Goal: Task Accomplishment & Management: Use online tool/utility

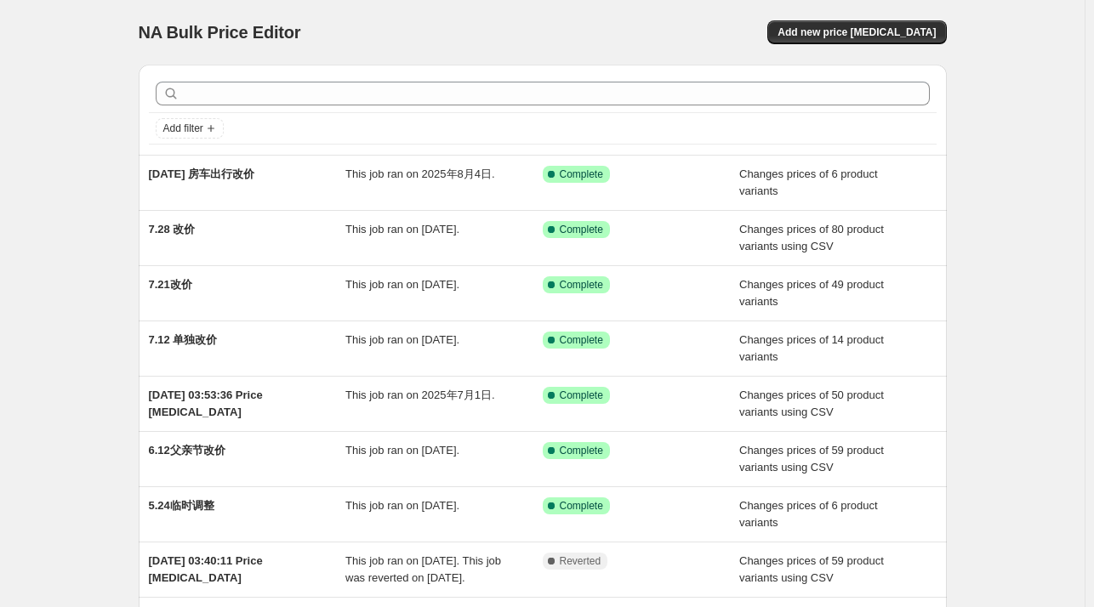
click at [997, 349] on div "NA Bulk Price Editor. This page is ready NA Bulk Price Editor Add new price cha…" at bounding box center [542, 438] width 1084 height 876
click at [848, 37] on span "Add new price change job" at bounding box center [856, 33] width 158 height 14
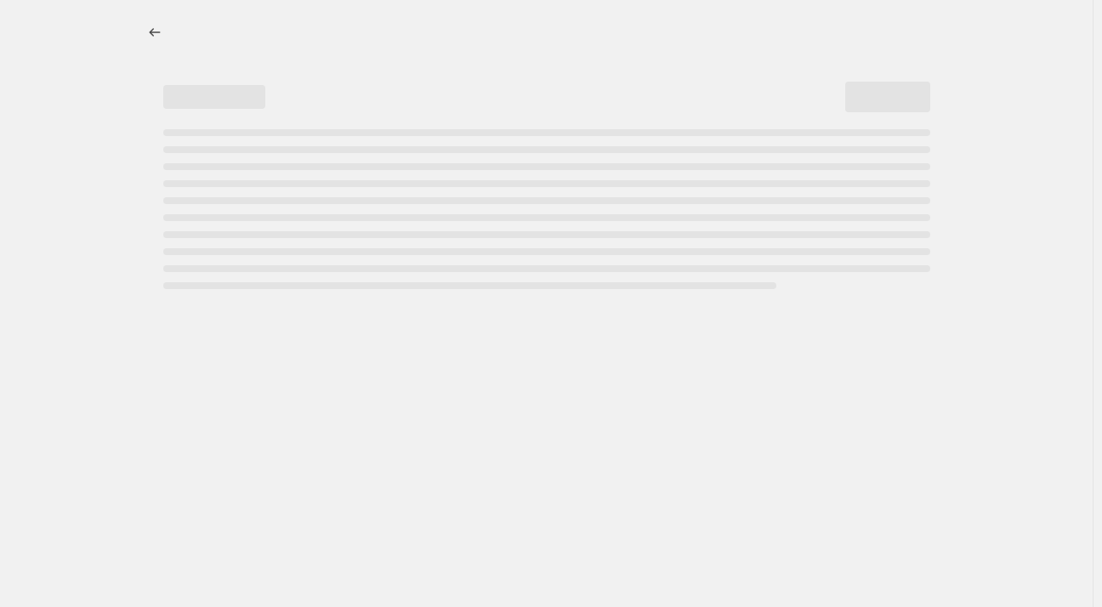
select select "percentage"
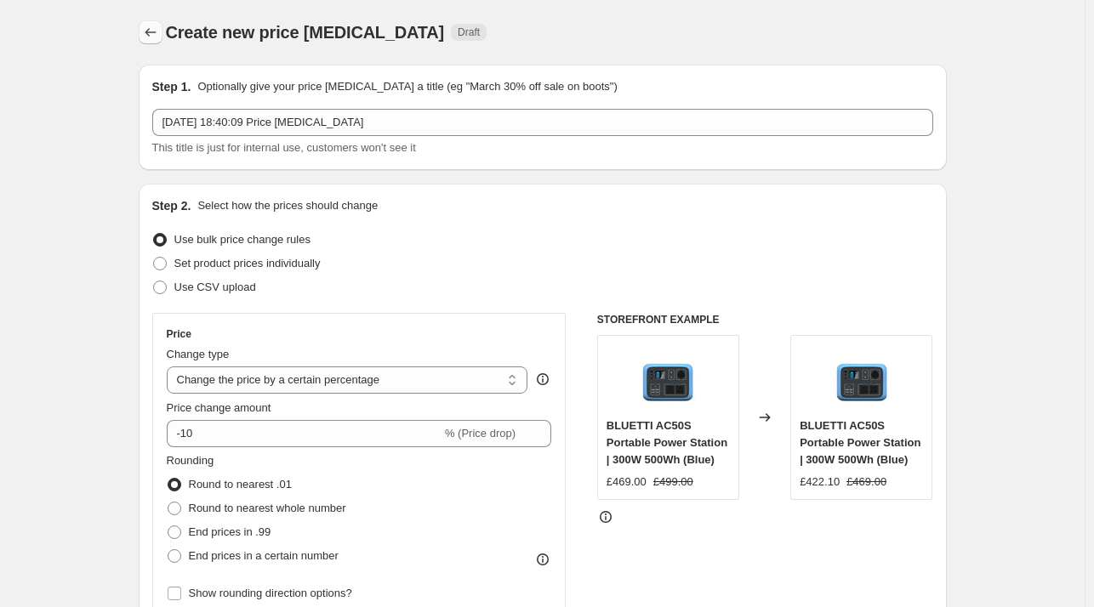
click at [159, 34] on icon "Price change jobs" at bounding box center [150, 32] width 17 height 17
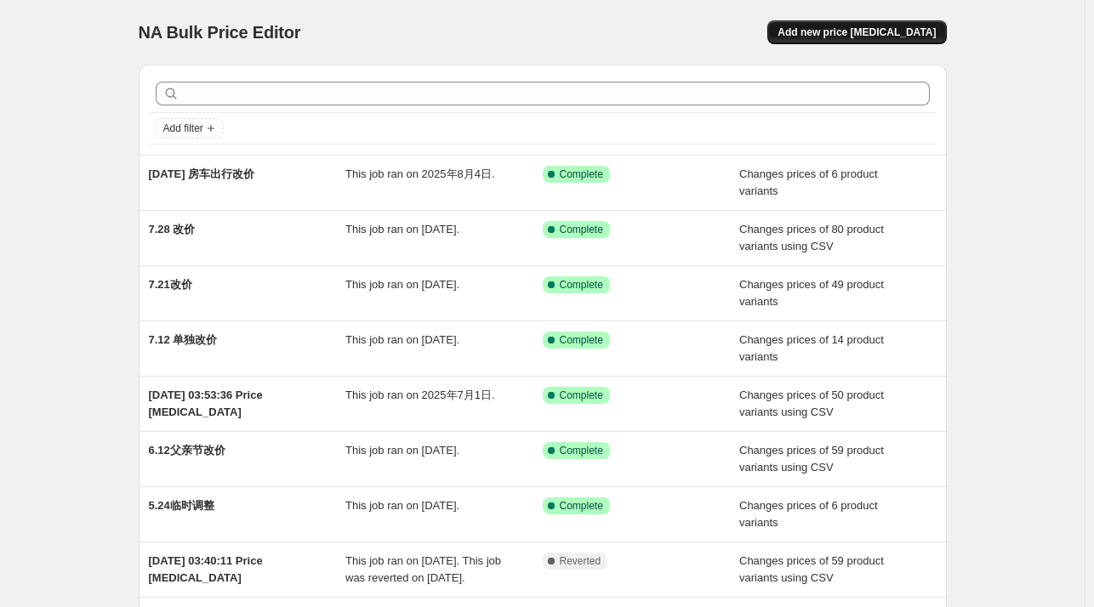
click at [847, 37] on span "Add new price change job" at bounding box center [856, 33] width 158 height 14
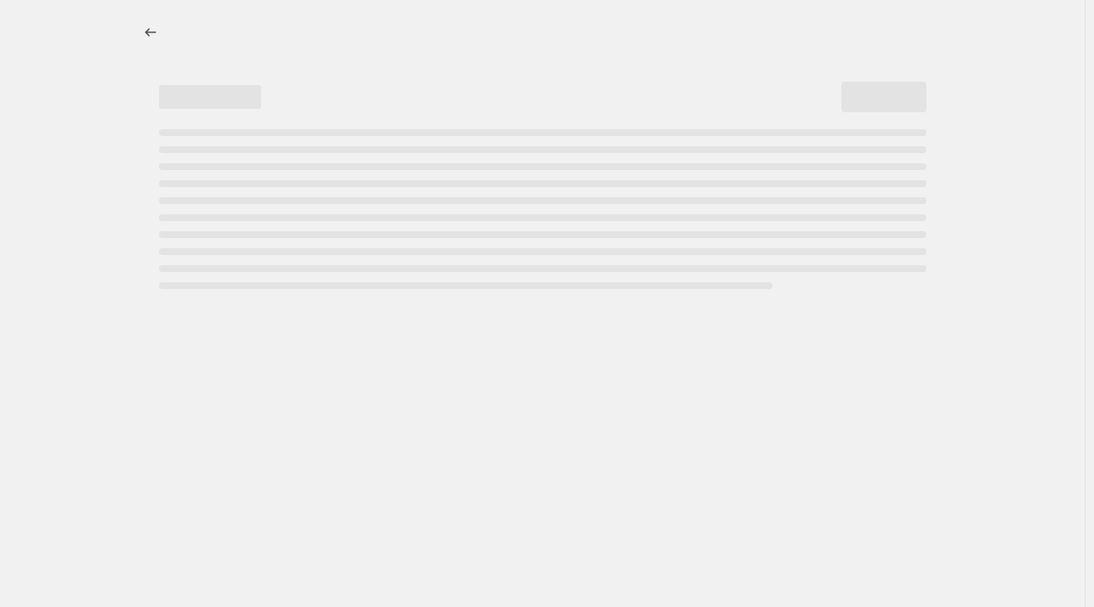
select select "percentage"
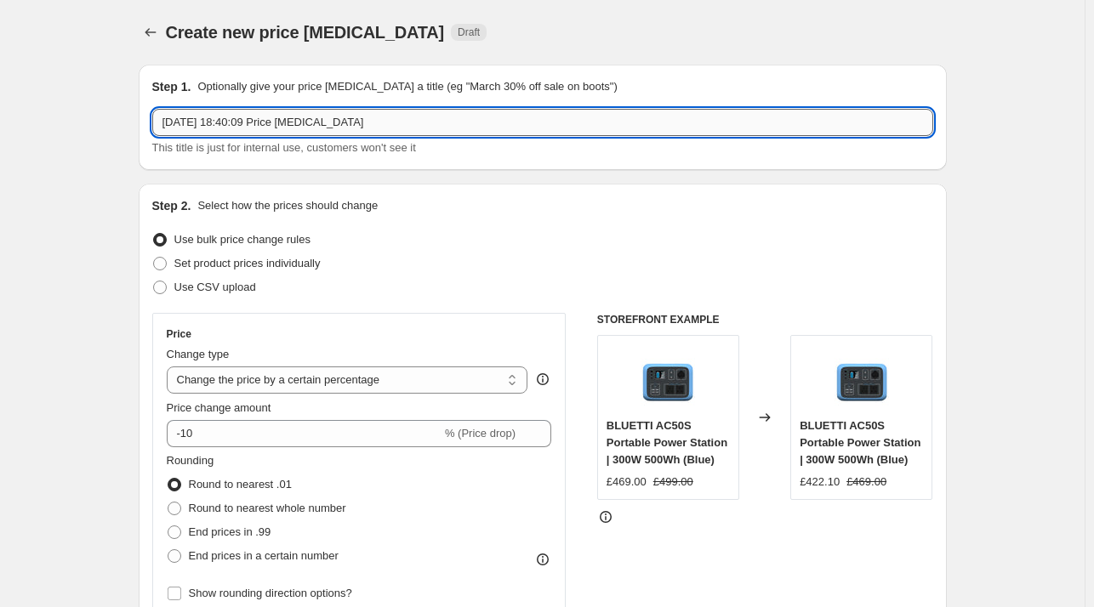
click at [248, 115] on input "2025年8月12日 18:40:09 Price change job" at bounding box center [542, 122] width 781 height 27
type input "8.13改价"
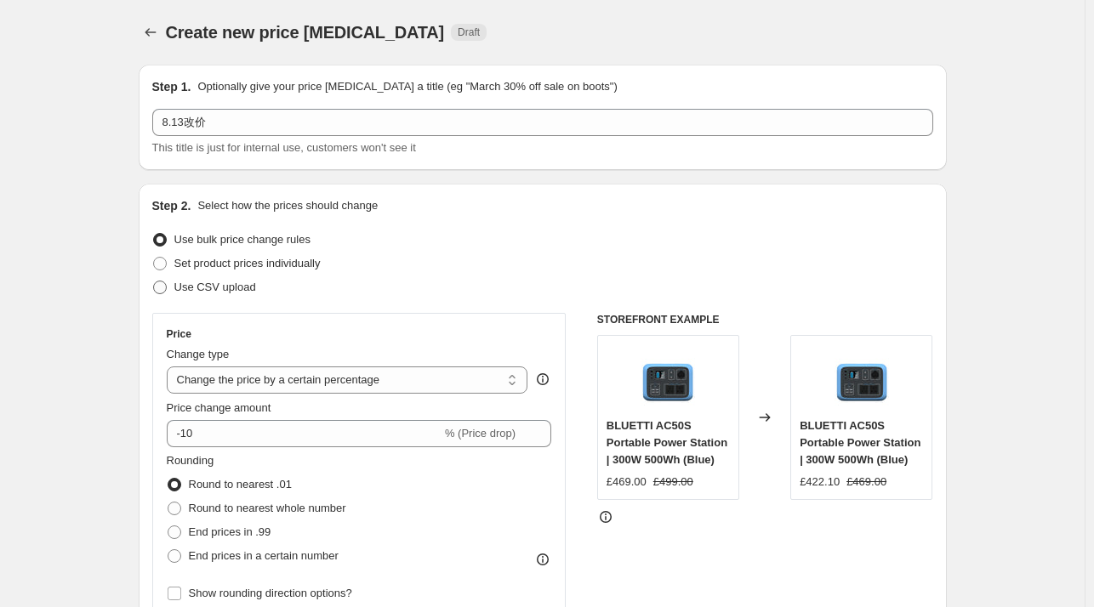
click at [201, 283] on span "Use CSV upload" at bounding box center [215, 287] width 82 height 13
click at [154, 282] on input "Use CSV upload" at bounding box center [153, 281] width 1 height 1
radio input "true"
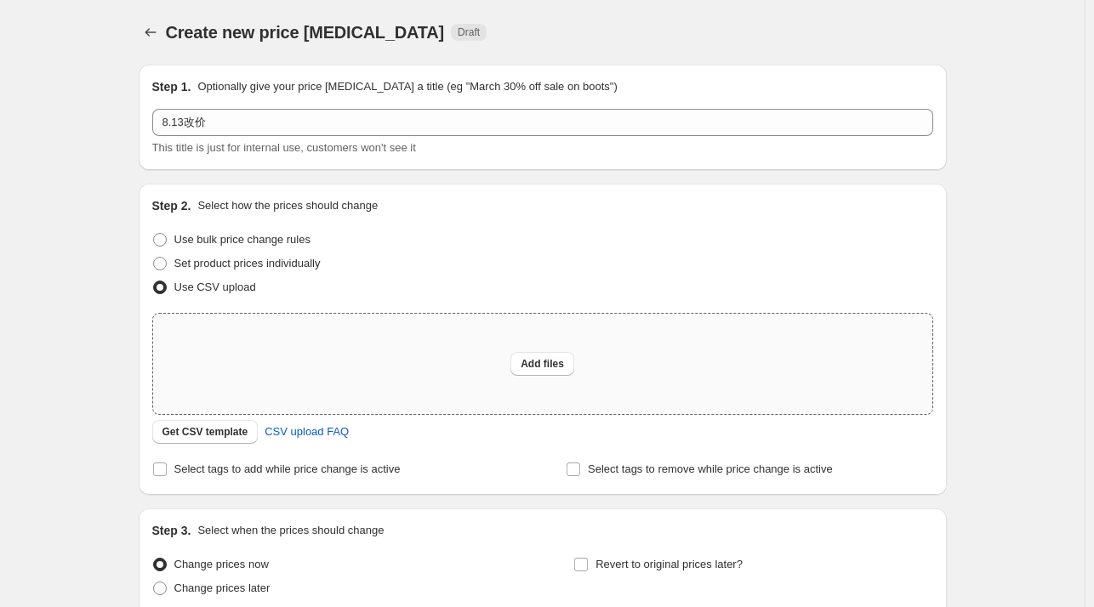
click at [459, 352] on div "Add files" at bounding box center [542, 364] width 779 height 100
type input "C:\fakepath\csv_template_user_11155.csv-0813csv.csv"
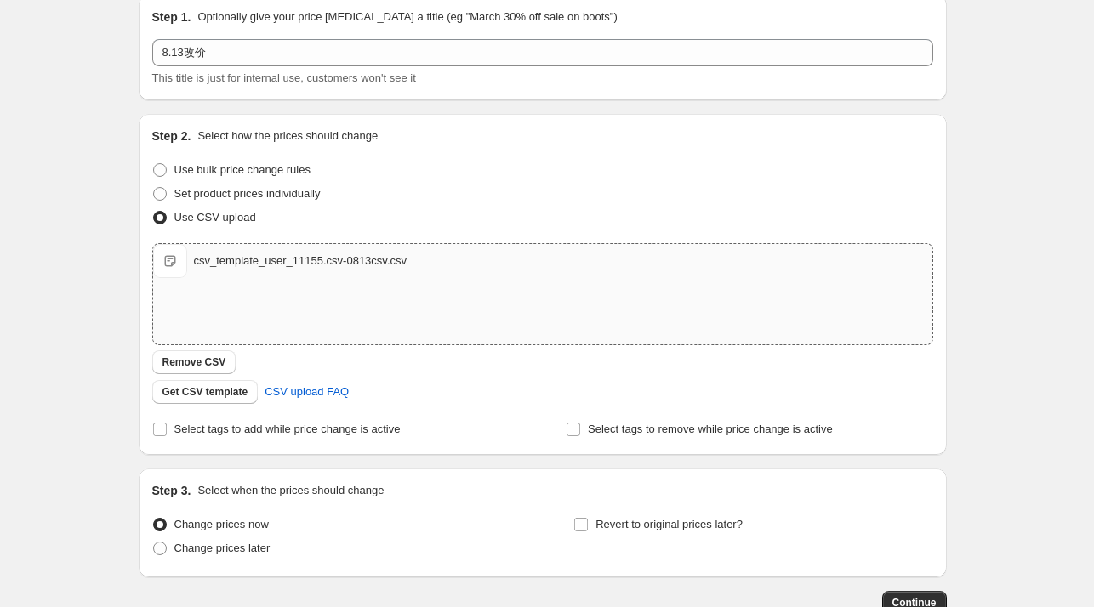
scroll to position [170, 0]
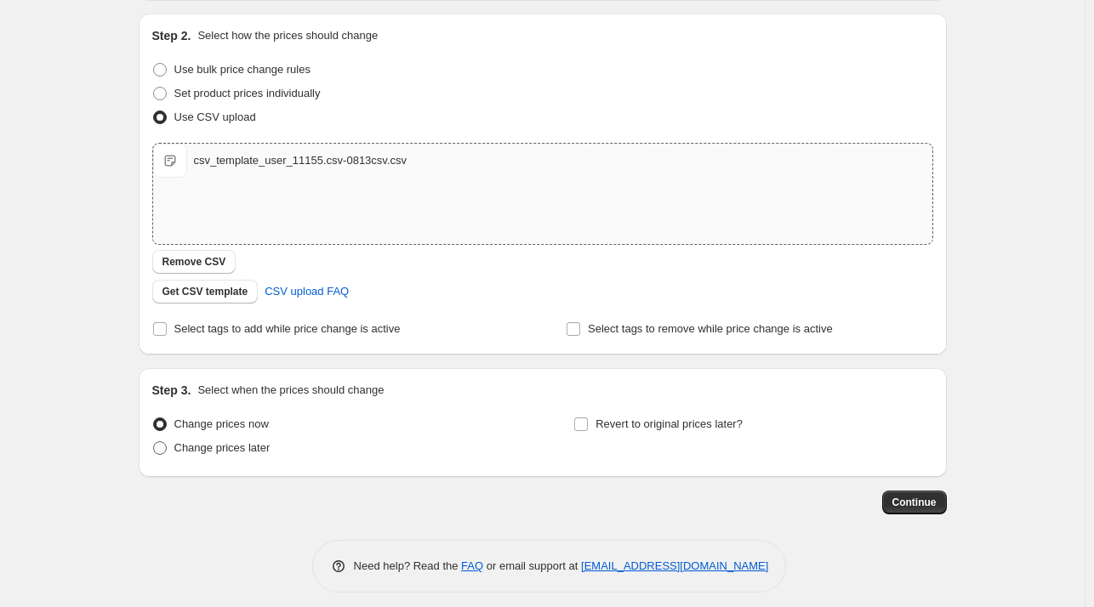
click at [253, 447] on span "Change prices later" at bounding box center [222, 447] width 96 height 13
click at [154, 442] on input "Change prices later" at bounding box center [153, 441] width 1 height 1
radio input "true"
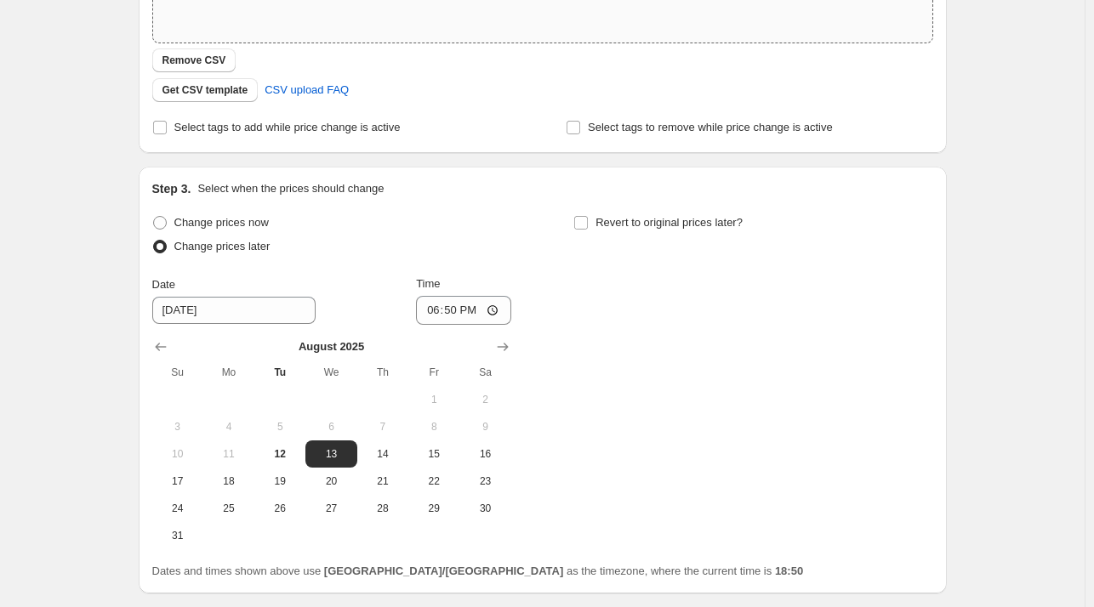
scroll to position [425, 0]
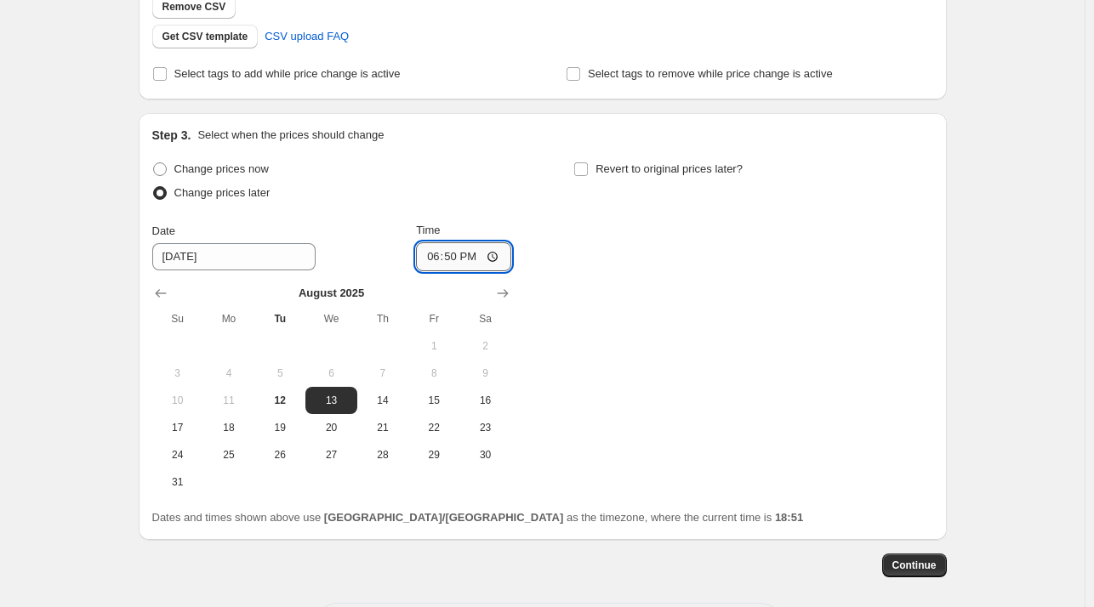
click at [483, 262] on input "18:50" at bounding box center [463, 256] width 95 height 29
type input "10:00"
click at [691, 379] on div "Change prices now Change prices later Date 8/13/2025 Time 10:00 August 2025 Su …" at bounding box center [542, 326] width 781 height 339
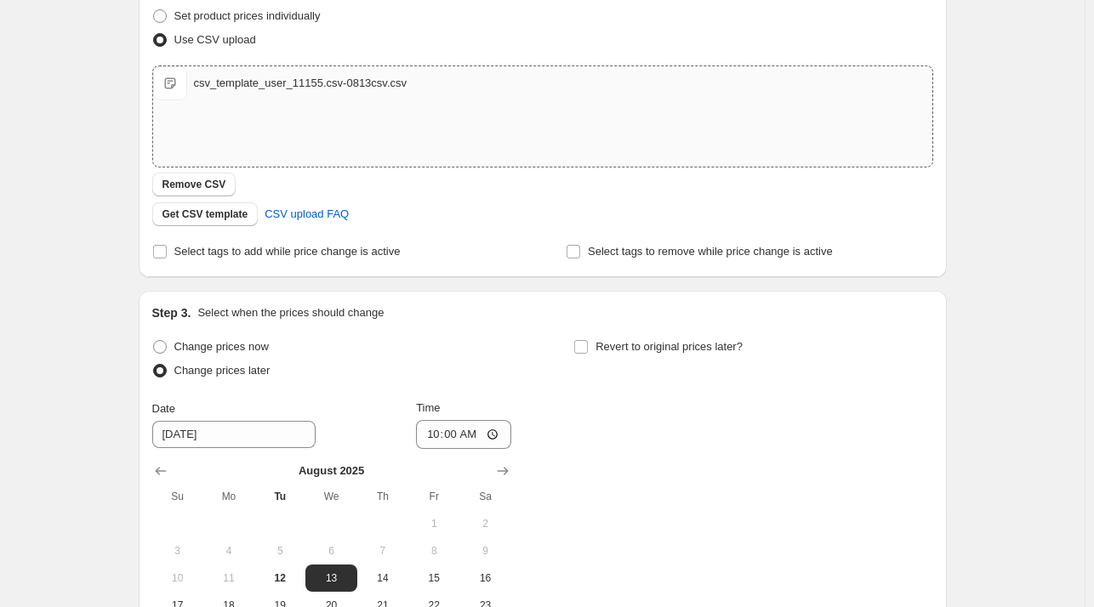
scroll to position [499, 0]
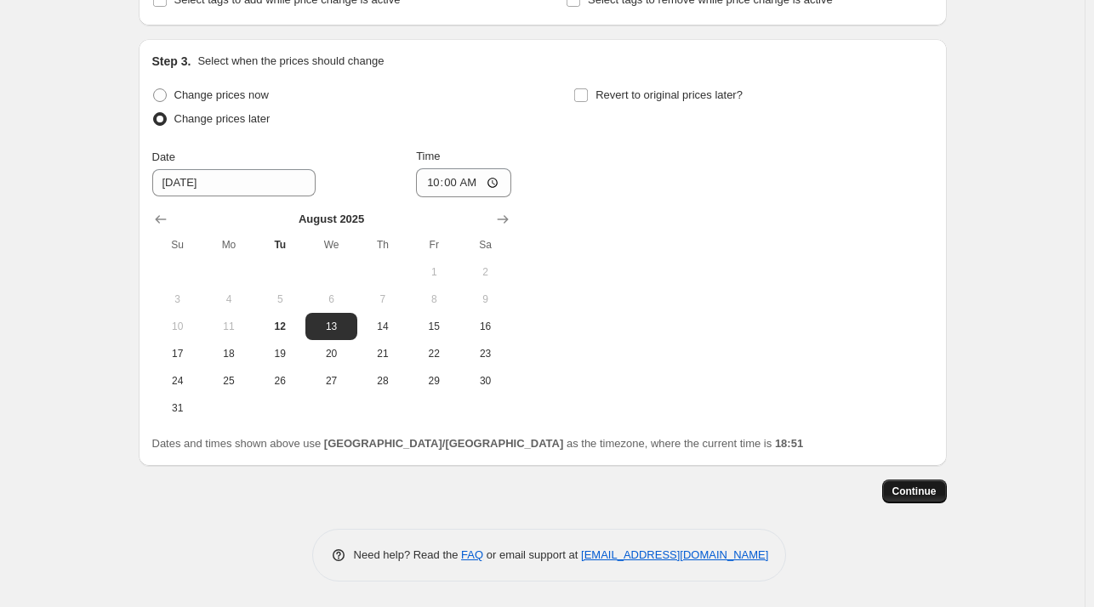
click at [932, 492] on span "Continue" at bounding box center [914, 492] width 44 height 14
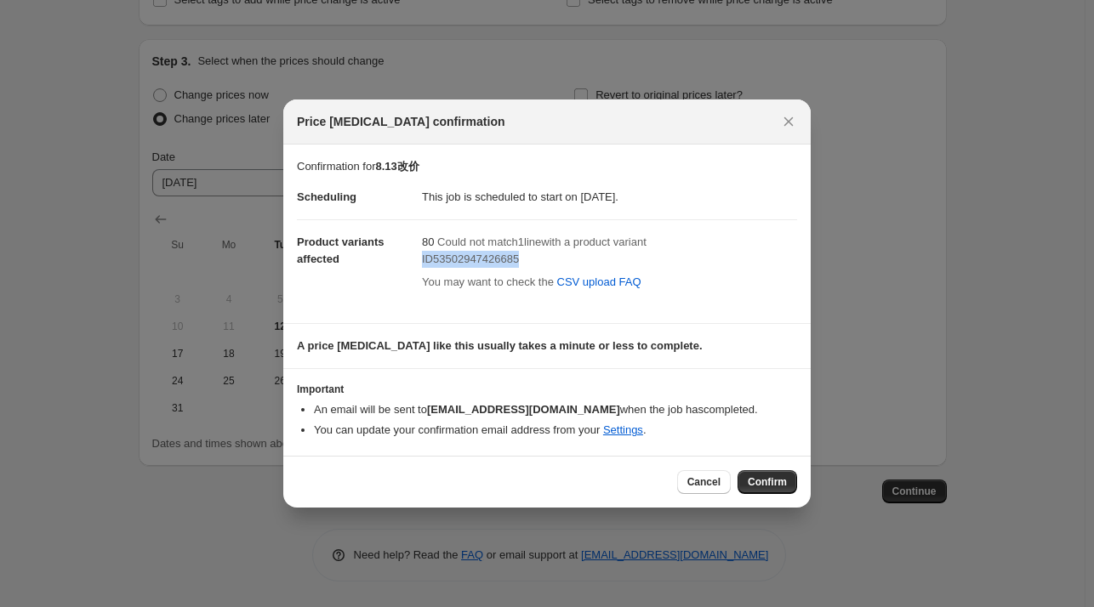
drag, startPoint x: 500, startPoint y: 260, endPoint x: 422, endPoint y: 263, distance: 78.3
click at [422, 263] on div "ID53502947426685" at bounding box center [609, 259] width 375 height 17
copy span "ID53502947426685"
click at [768, 481] on span "Confirm" at bounding box center [767, 482] width 39 height 14
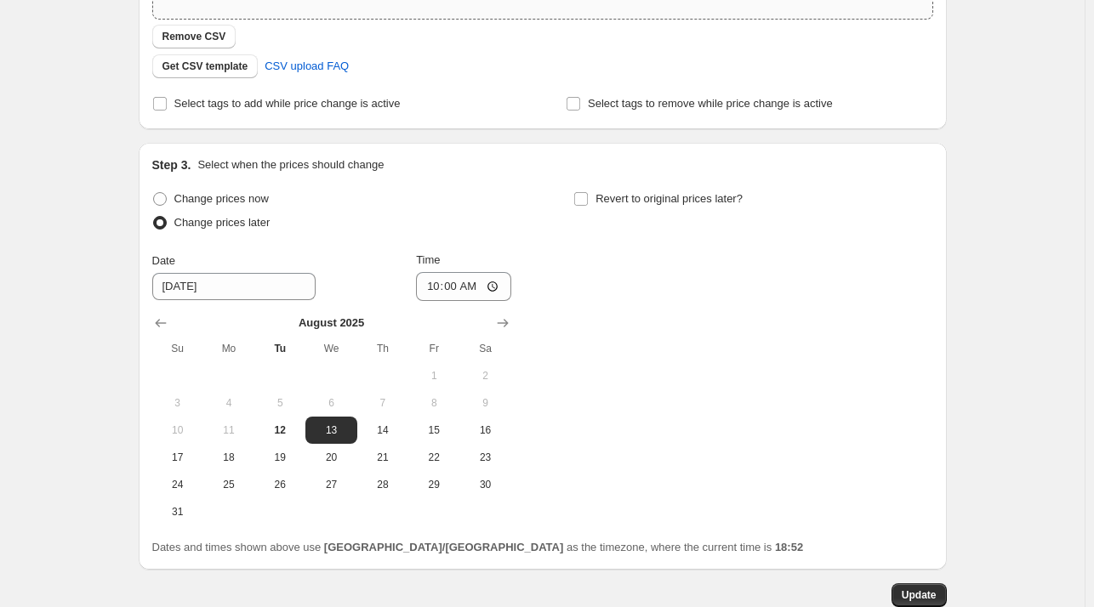
click at [1019, 430] on div "8.13改价. This page is ready 8.13改价 Info Scheduled Copy to new job Delete job Mor…" at bounding box center [542, 106] width 1084 height 1210
click at [1065, 371] on div "8.13改价. This page is ready 8.13改价 Info Scheduled Copy to new job Delete job Mor…" at bounding box center [542, 106] width 1084 height 1210
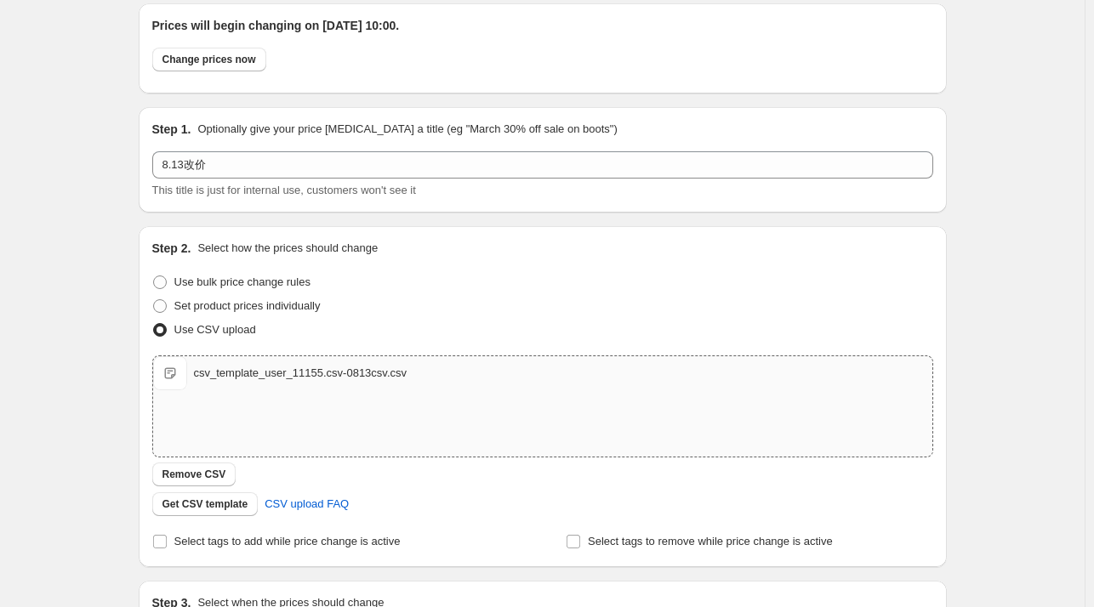
scroll to position [0, 0]
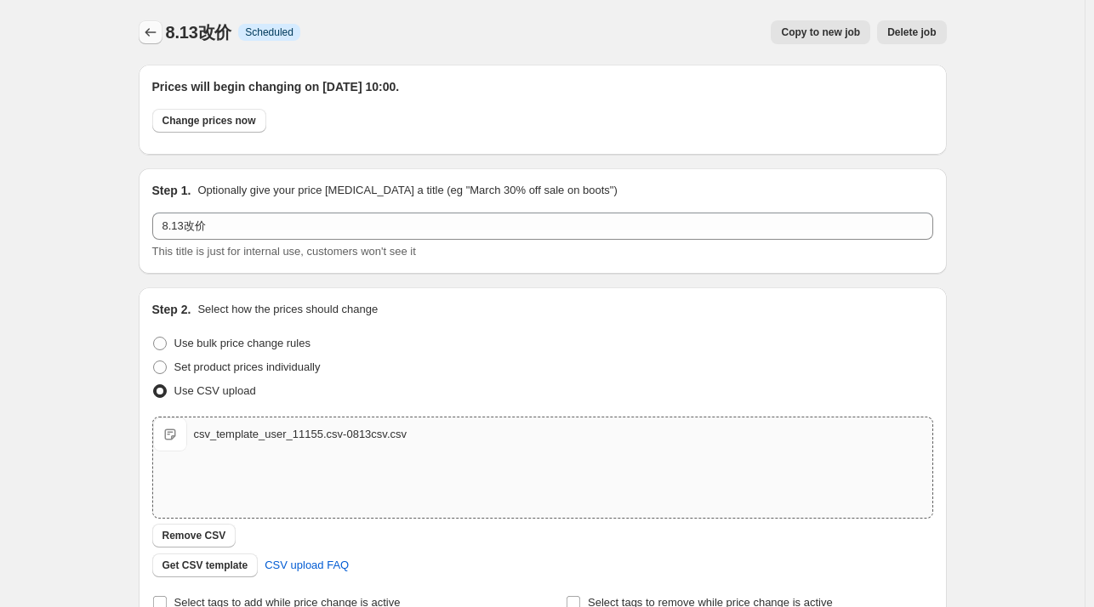
click at [157, 36] on icon "Price change jobs" at bounding box center [150, 32] width 17 height 17
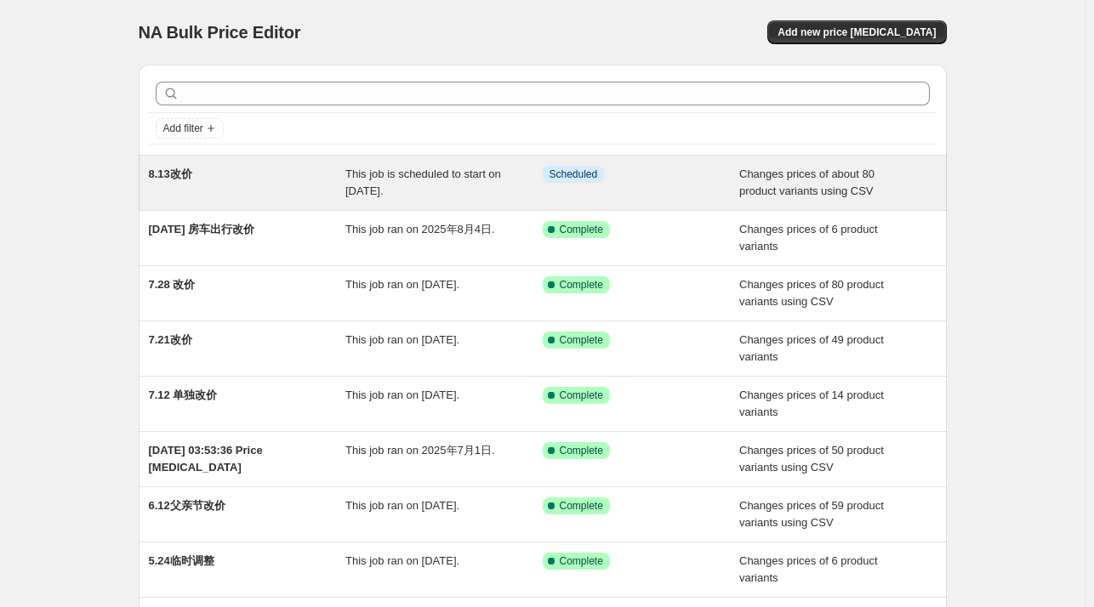
click at [191, 175] on span "8.13改价" at bounding box center [170, 174] width 43 height 13
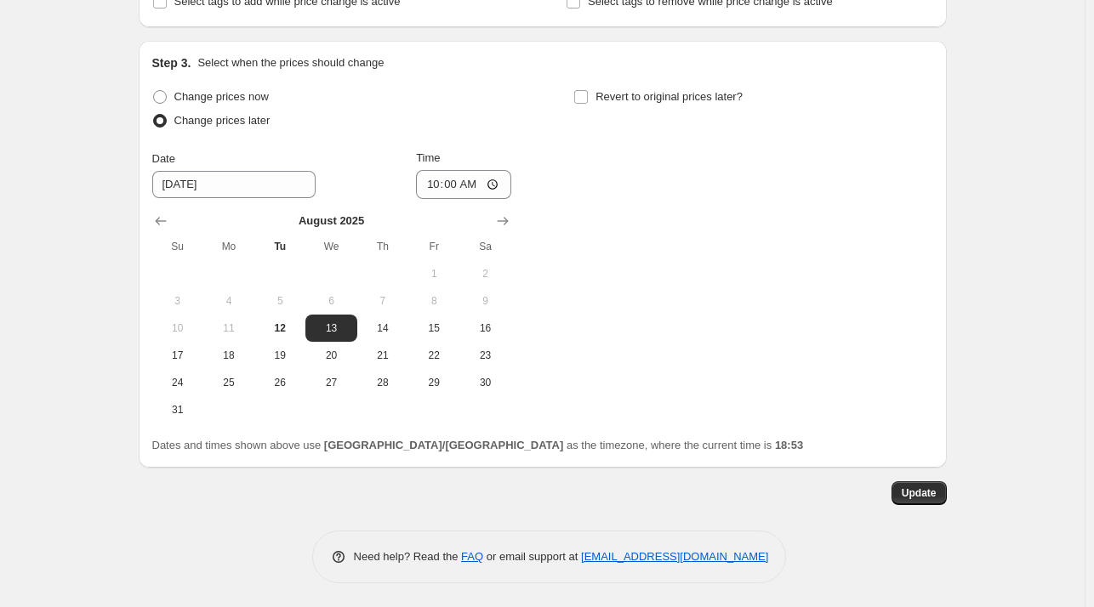
scroll to position [602, 0]
click at [496, 183] on input "10:00" at bounding box center [463, 183] width 95 height 29
click at [972, 179] on div "8.13改价. This page is ready 8.13改价 Info Scheduled Copy to new job Delete job Mor…" at bounding box center [542, 3] width 1084 height 1210
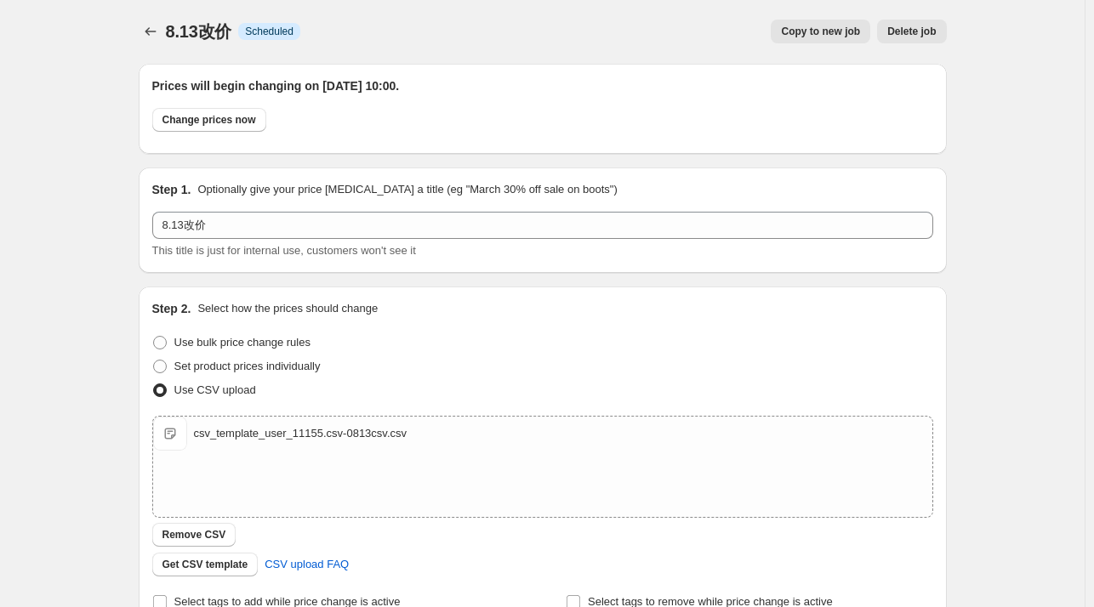
scroll to position [0, 0]
